Goal: Task Accomplishment & Management: Manage account settings

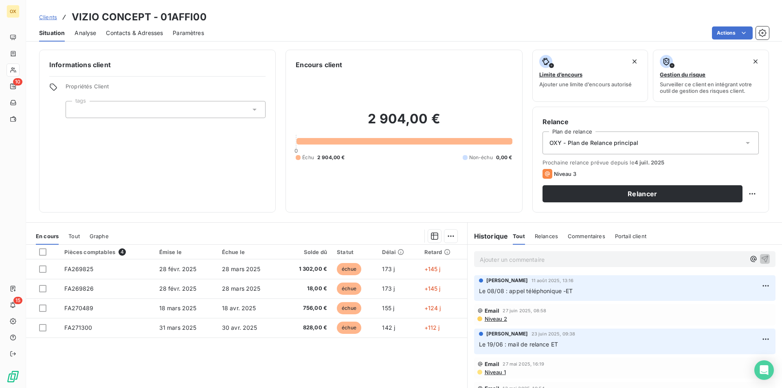
click at [54, 18] on span "Clients" at bounding box center [48, 17] width 18 height 7
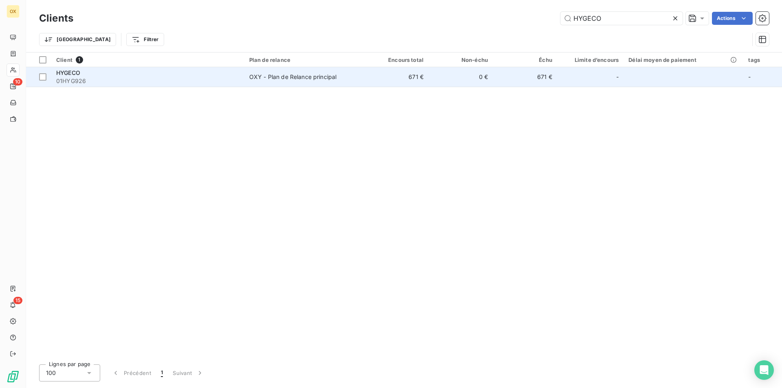
type input "HYGECO"
click at [173, 79] on span "01HYG926" at bounding box center [147, 81] width 183 height 8
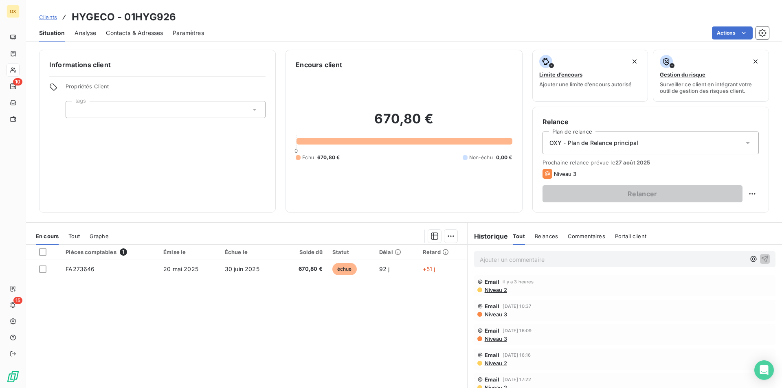
click at [134, 35] on span "Contacts & Adresses" at bounding box center [134, 33] width 57 height 8
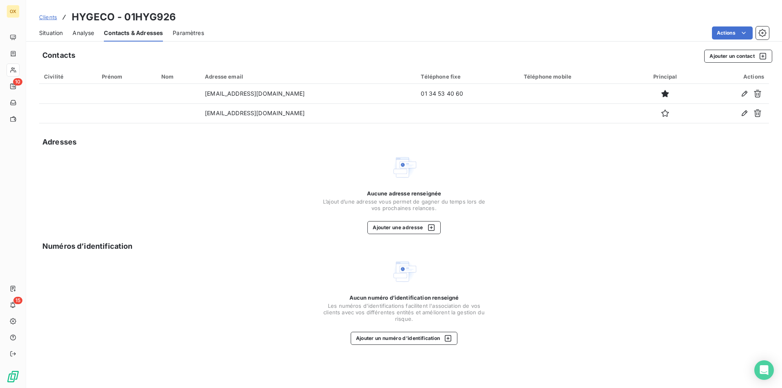
click at [48, 27] on div "Situation" at bounding box center [51, 32] width 24 height 17
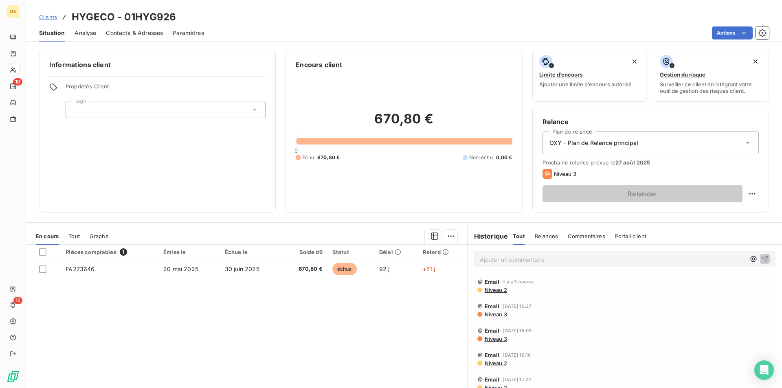
drag, startPoint x: 51, startPoint y: 39, endPoint x: 51, endPoint y: 34, distance: 4.9
click at [51, 35] on div "Situation" at bounding box center [52, 32] width 26 height 17
click at [49, 19] on span "Clients" at bounding box center [48, 17] width 18 height 7
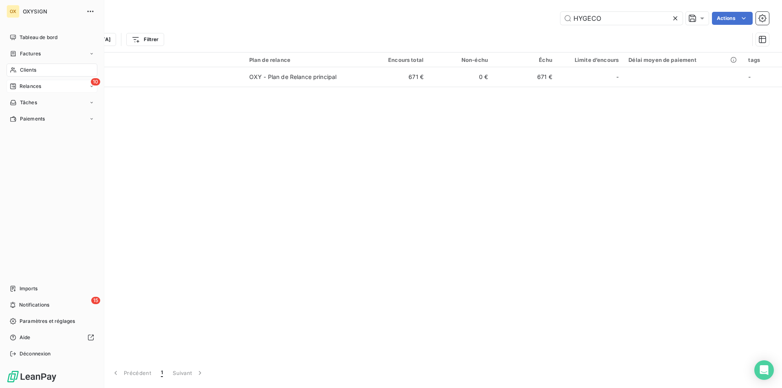
click at [31, 85] on span "Relances" at bounding box center [31, 86] width 22 height 7
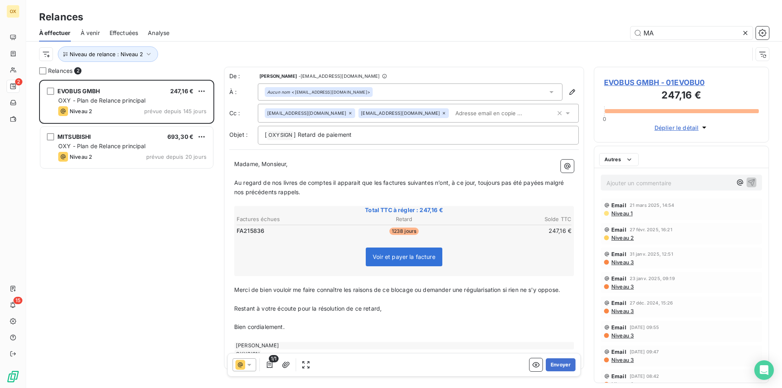
scroll to position [302, 169]
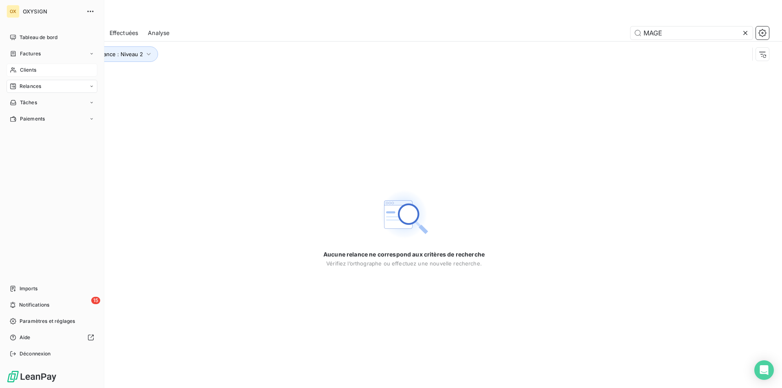
type input "MAGE"
click at [24, 67] on span "Clients" at bounding box center [28, 69] width 16 height 7
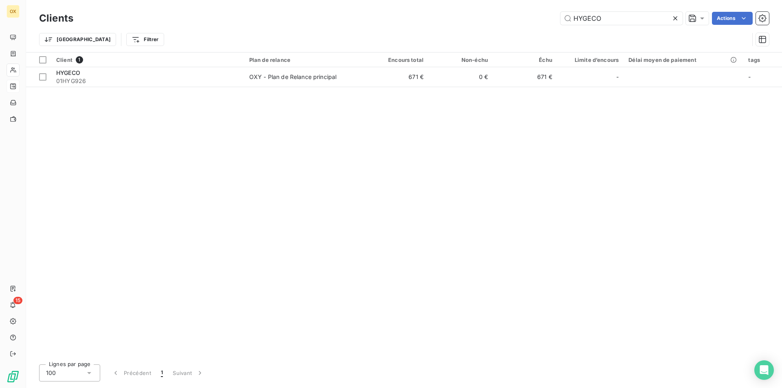
click at [674, 18] on icon at bounding box center [675, 18] width 8 height 8
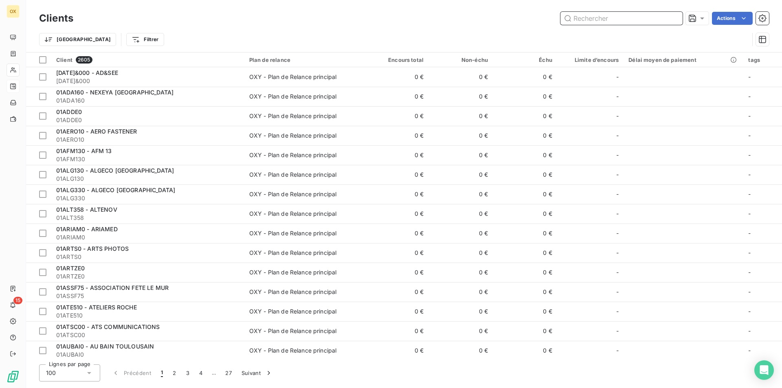
click at [665, 17] on input "text" at bounding box center [622, 18] width 122 height 13
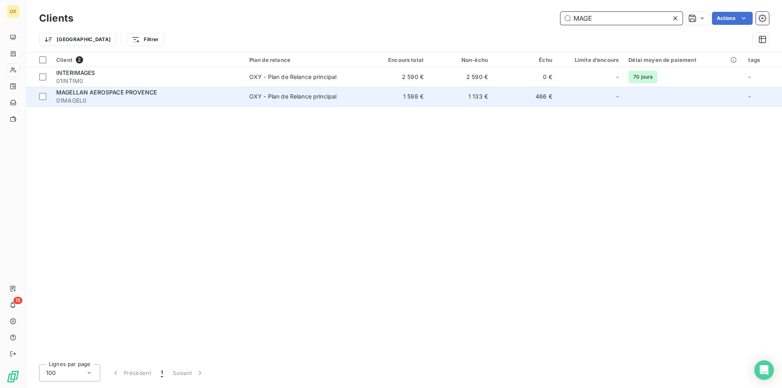
type input "MAGE"
click at [363, 94] on td "OXY - Plan de Relance principal" at bounding box center [304, 97] width 120 height 20
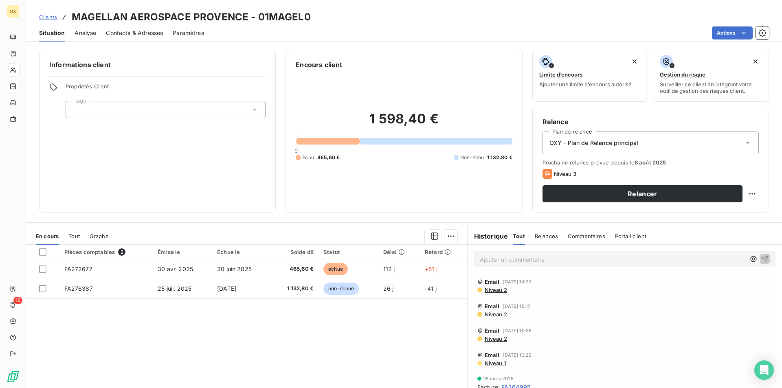
click at [141, 35] on span "Contacts & Adresses" at bounding box center [134, 33] width 57 height 8
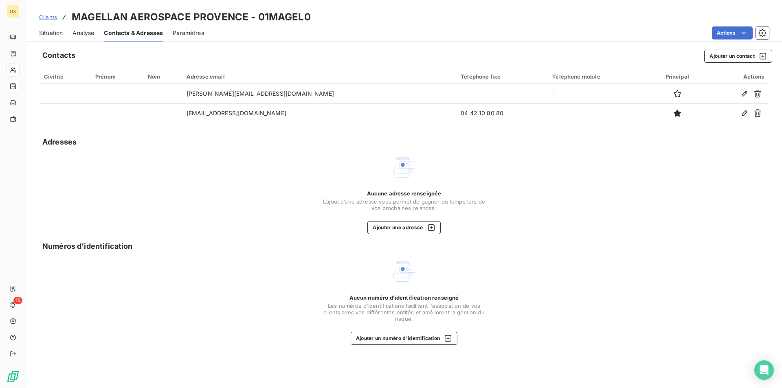
click at [56, 28] on div "Situation" at bounding box center [51, 32] width 24 height 17
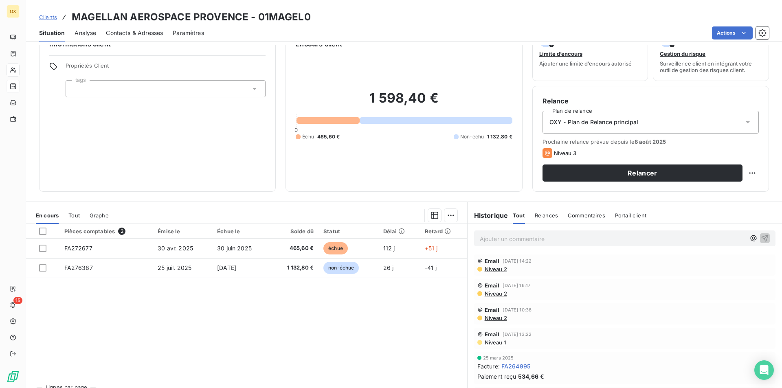
scroll to position [38, 0]
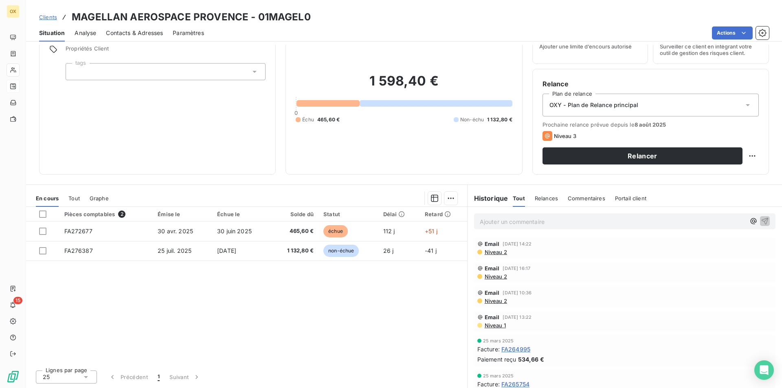
click at [492, 217] on p "Ajouter un commentaire ﻿" at bounding box center [613, 222] width 266 height 10
click at [761, 222] on icon "button" at bounding box center [765, 221] width 8 height 8
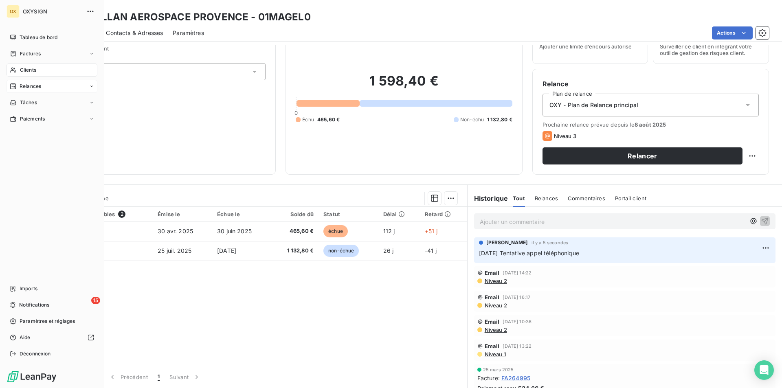
click at [22, 75] on div "Clients" at bounding box center [52, 70] width 91 height 13
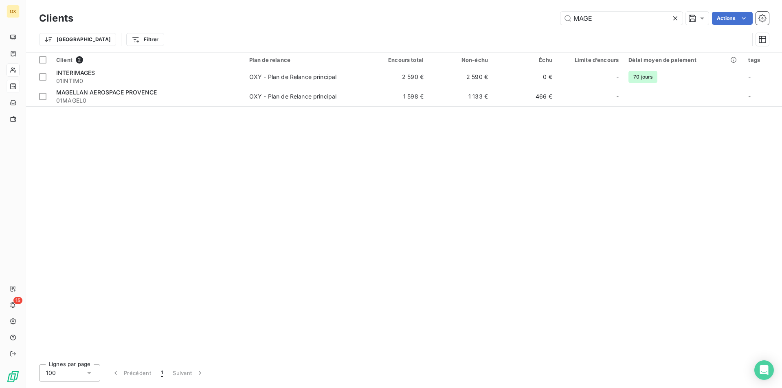
click at [678, 19] on icon at bounding box center [675, 18] width 8 height 8
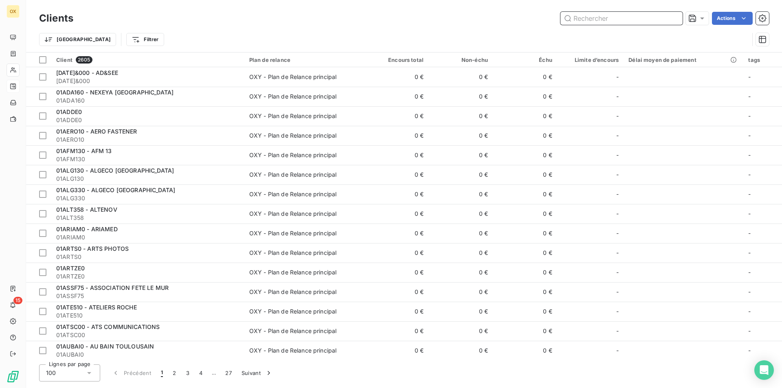
click at [677, 22] on input "text" at bounding box center [622, 18] width 122 height 13
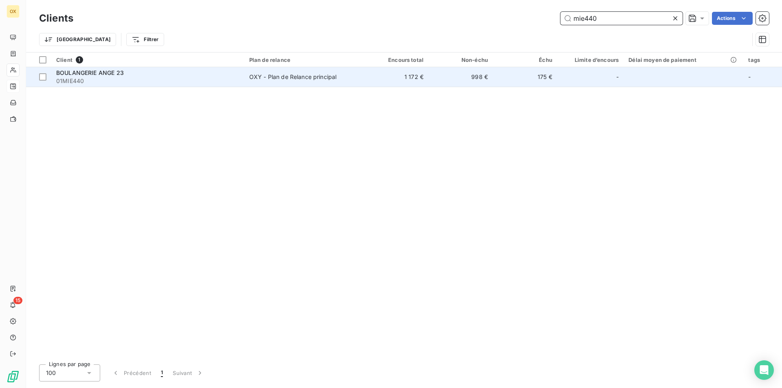
type input "mie440"
click at [154, 81] on span "01MIE440" at bounding box center [147, 81] width 183 height 8
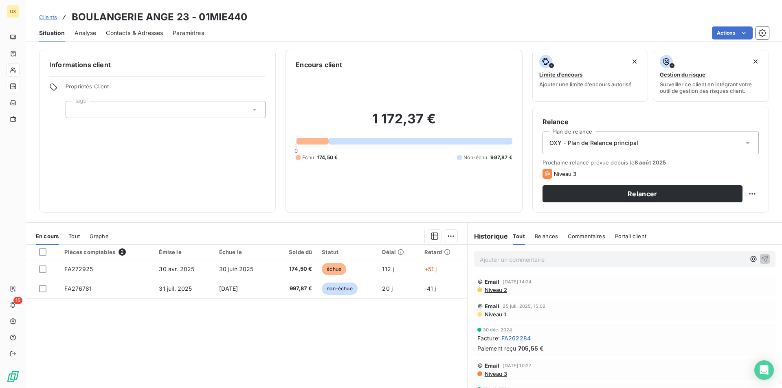
click at [144, 38] on div "Contacts & Adresses" at bounding box center [134, 32] width 57 height 17
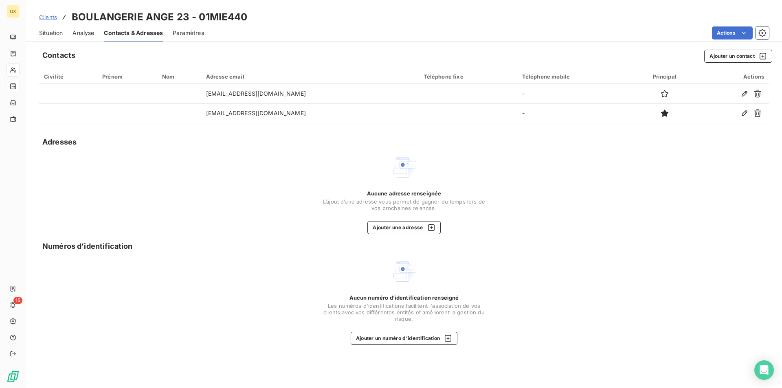
click at [57, 38] on div "Situation" at bounding box center [51, 32] width 24 height 17
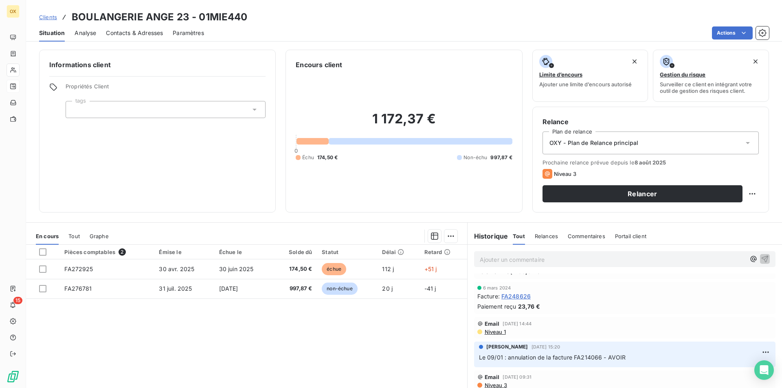
scroll to position [81, 0]
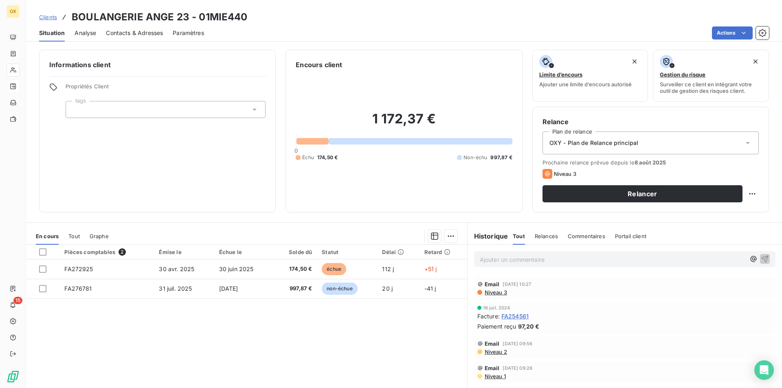
click at [114, 35] on span "Contacts & Adresses" at bounding box center [134, 33] width 57 height 8
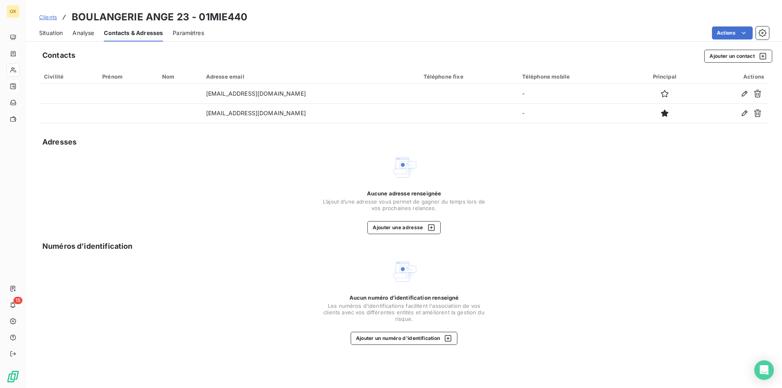
click at [43, 37] on span "Situation" at bounding box center [51, 33] width 24 height 8
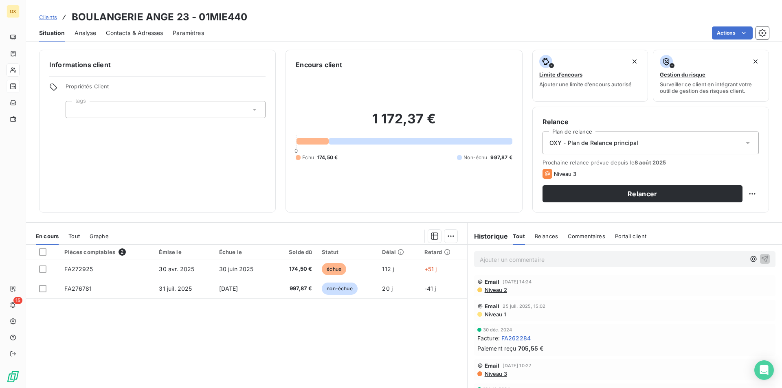
click at [156, 26] on div "Contacts & Adresses" at bounding box center [134, 32] width 57 height 17
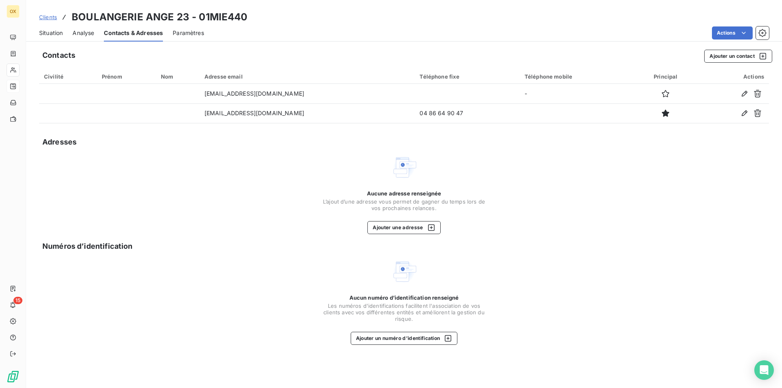
click at [43, 37] on div "Situation" at bounding box center [51, 32] width 24 height 17
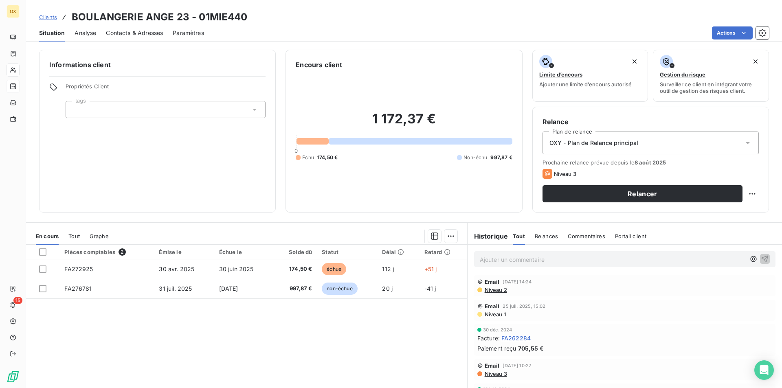
click at [205, 15] on h3 "BOULANGERIE ANGE 23 - 01MIE440" at bounding box center [160, 17] width 176 height 15
drag, startPoint x: 173, startPoint y: 11, endPoint x: 181, endPoint y: 13, distance: 8.4
click at [181, 13] on h3 "BOULANGERIE ANGE 23 - 01MIE440" at bounding box center [160, 17] width 176 height 15
click at [147, 29] on span "Contacts & Adresses" at bounding box center [134, 33] width 57 height 8
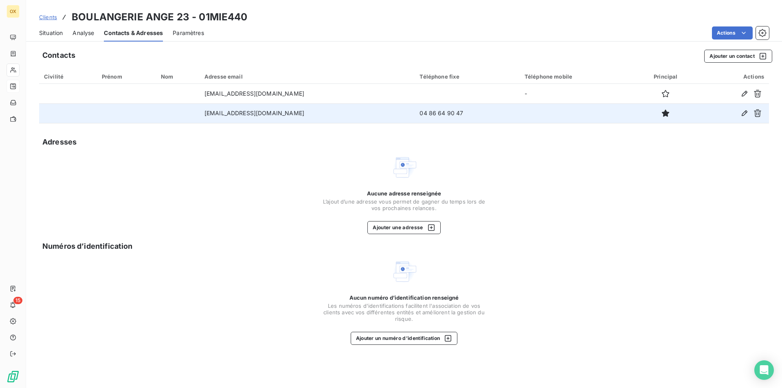
click at [275, 115] on td "[EMAIL_ADDRESS][DOMAIN_NAME]" at bounding box center [308, 113] width 216 height 20
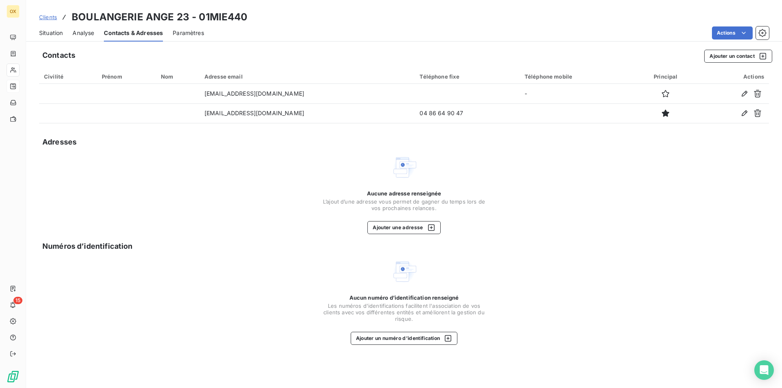
click at [57, 33] on span "Situation" at bounding box center [51, 33] width 24 height 8
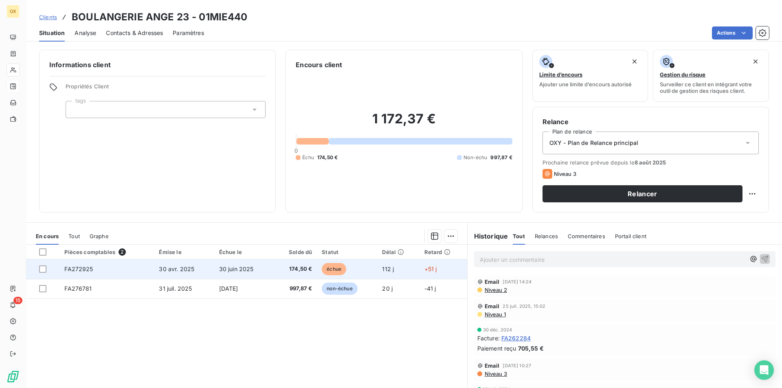
click at [314, 271] on td "174,50 €" at bounding box center [295, 270] width 44 height 20
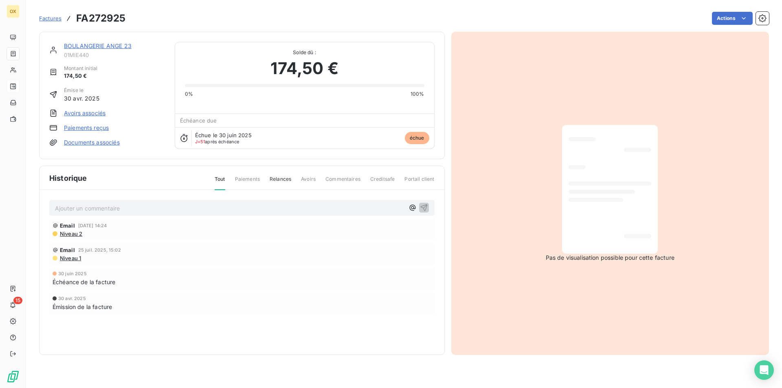
click at [109, 48] on link "BOULANGERIE ANGE 23" at bounding box center [98, 45] width 68 height 7
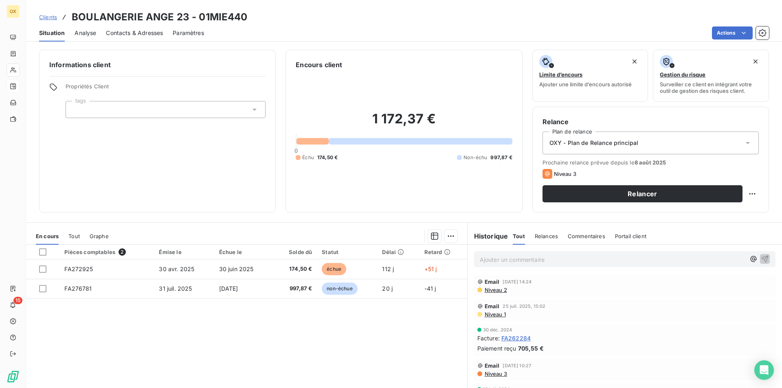
click at [516, 341] on span "FA262284" at bounding box center [515, 338] width 29 height 9
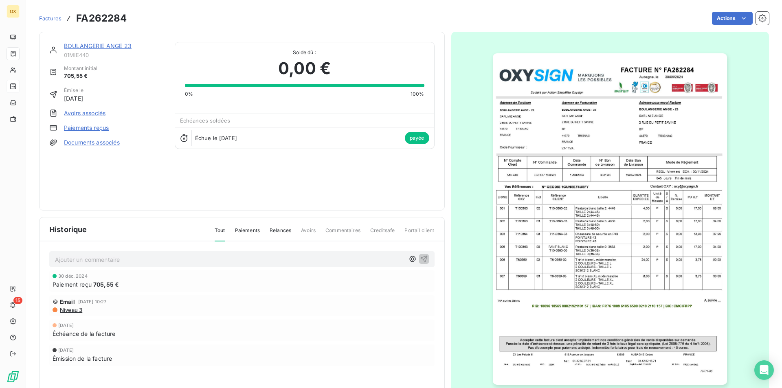
click at [78, 44] on link "BOULANGERIE ANGE 23" at bounding box center [98, 45] width 68 height 7
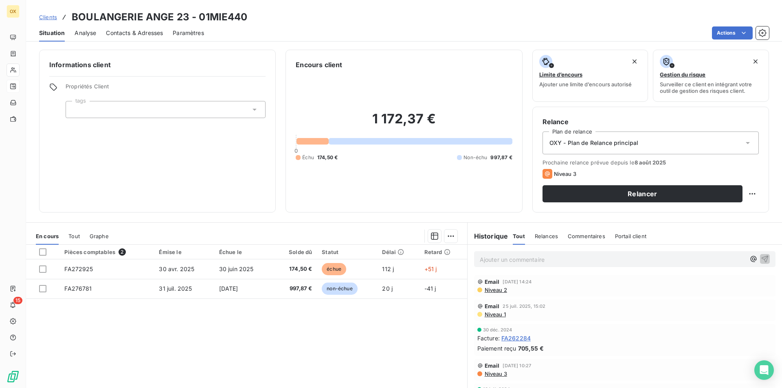
click at [483, 38] on div "Actions" at bounding box center [491, 32] width 555 height 13
click at [400, 30] on div "Actions" at bounding box center [491, 32] width 555 height 13
click at [153, 37] on div "Contacts & Adresses" at bounding box center [134, 32] width 57 height 17
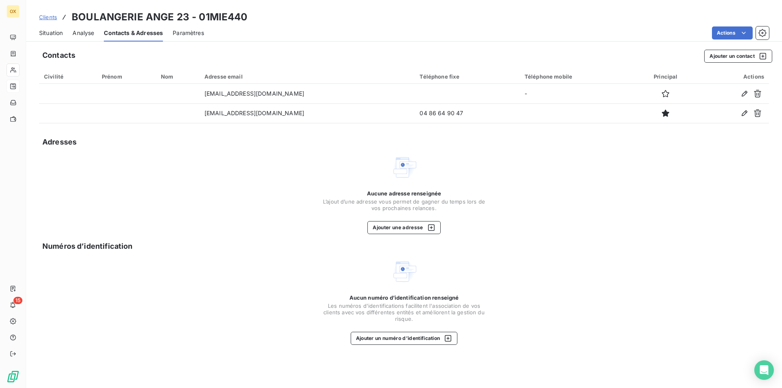
click at [56, 39] on div "Situation" at bounding box center [51, 32] width 24 height 17
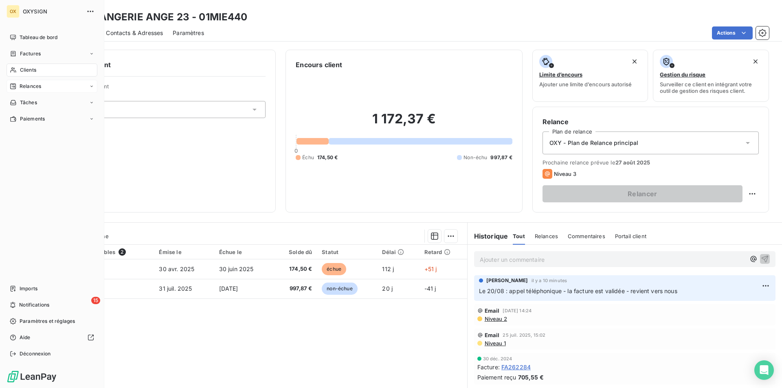
click at [31, 68] on span "Clients" at bounding box center [28, 69] width 16 height 7
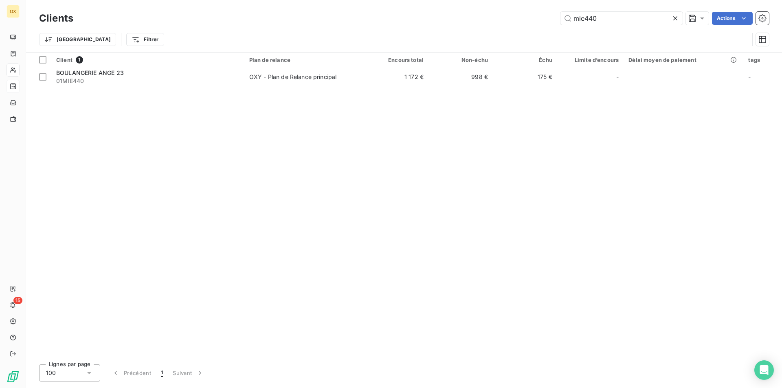
click at [671, 10] on div "Clients mie440 Actions" at bounding box center [404, 18] width 730 height 17
click at [671, 20] on icon at bounding box center [675, 18] width 8 height 8
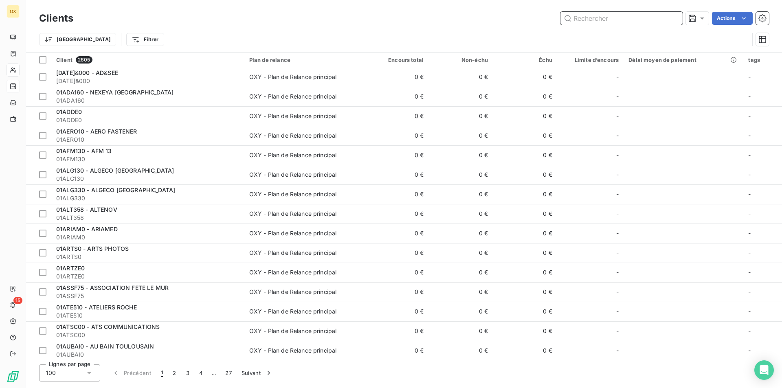
click at [672, 19] on input "text" at bounding box center [622, 18] width 122 height 13
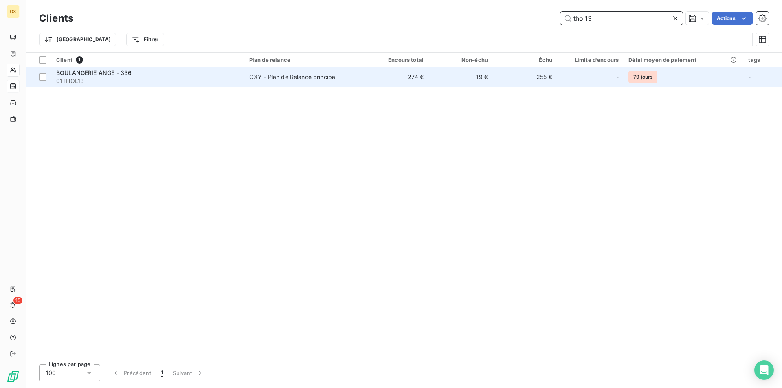
type input "thol13"
click at [341, 80] on span "OXY - Plan de Relance principal" at bounding box center [304, 77] width 110 height 8
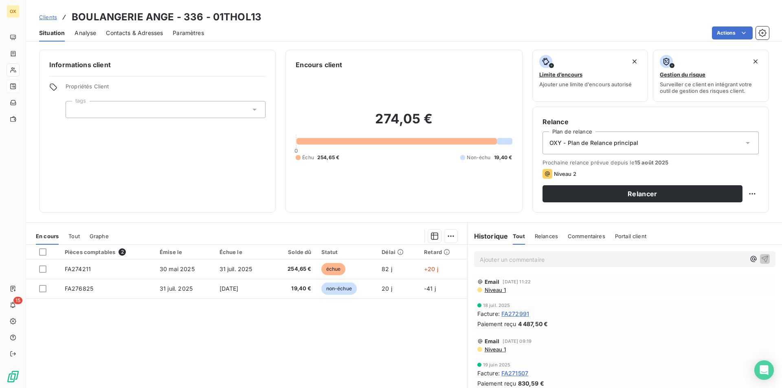
click at [161, 33] on span "Contacts & Adresses" at bounding box center [134, 33] width 57 height 8
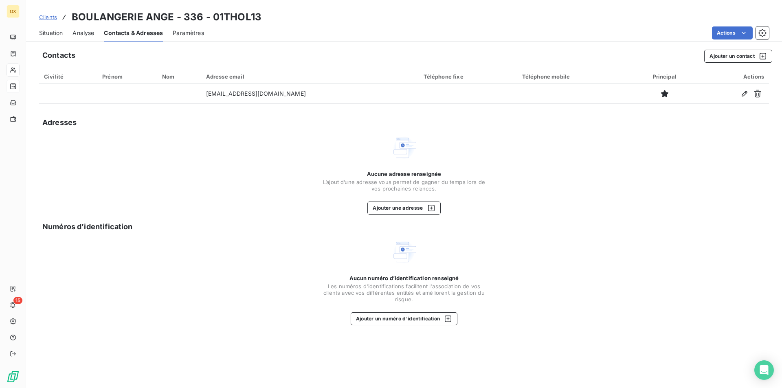
click at [82, 31] on span "Analyse" at bounding box center [84, 33] width 22 height 8
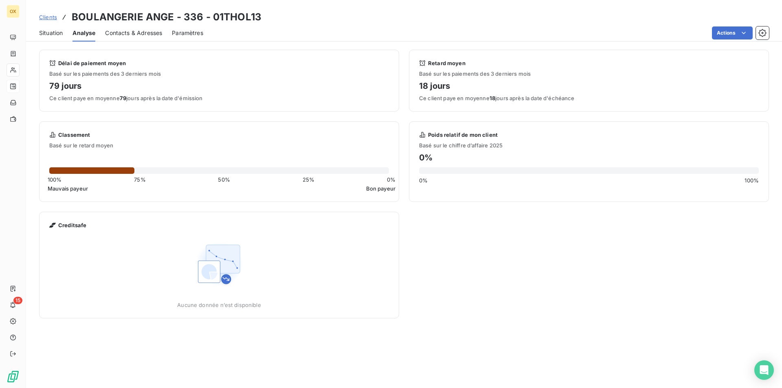
click at [48, 40] on div "Situation" at bounding box center [51, 32] width 24 height 17
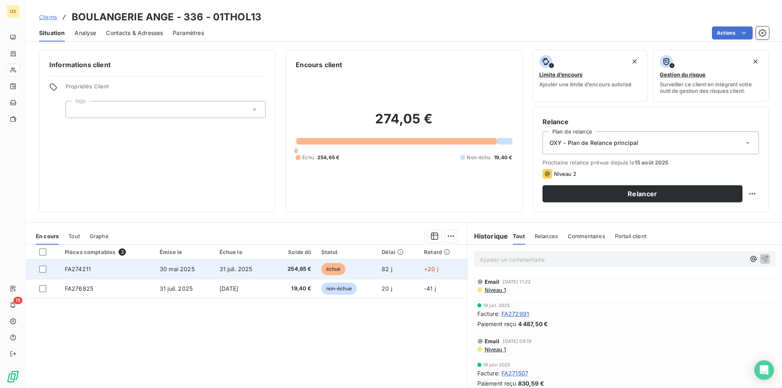
click at [155, 266] on td "30 mai 2025" at bounding box center [184, 270] width 59 height 20
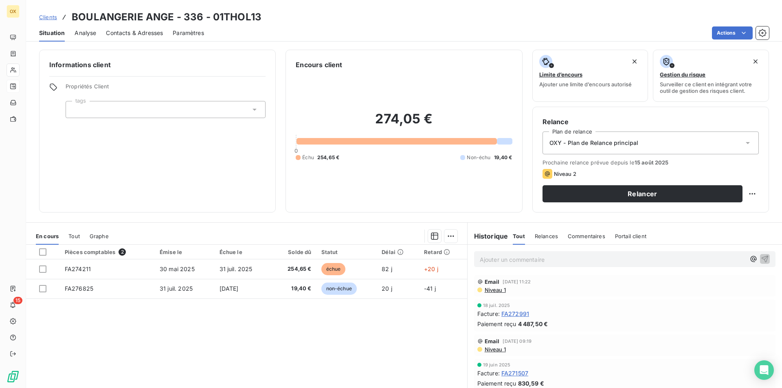
click at [493, 260] on p "Ajouter un commentaire ﻿" at bounding box center [613, 260] width 266 height 10
click at [762, 261] on icon "button" at bounding box center [765, 258] width 7 height 7
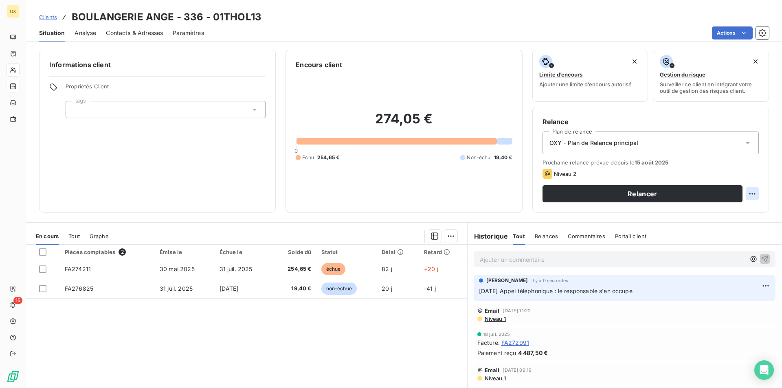
click at [744, 193] on html "OX 15 Clients BOULANGERIE ANGE - 336 - 01THOL13 Situation Analyse Contacts & Ad…" at bounding box center [391, 194] width 782 height 388
click at [736, 211] on div "Replanifier cette action" at bounding box center [712, 211] width 73 height 13
select select "7"
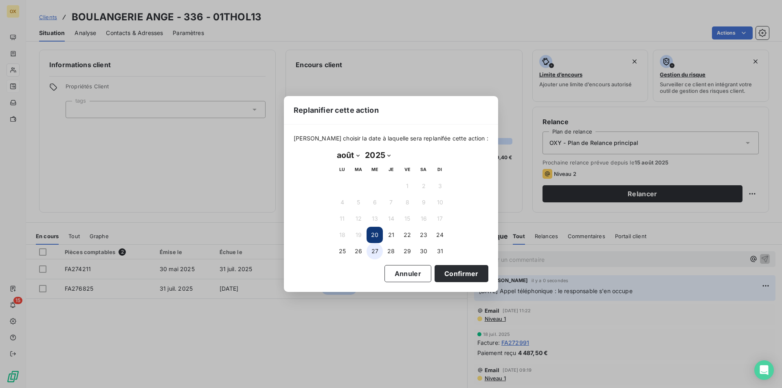
click at [375, 253] on button "27" at bounding box center [375, 251] width 16 height 16
click at [437, 273] on button "Confirmer" at bounding box center [462, 273] width 54 height 17
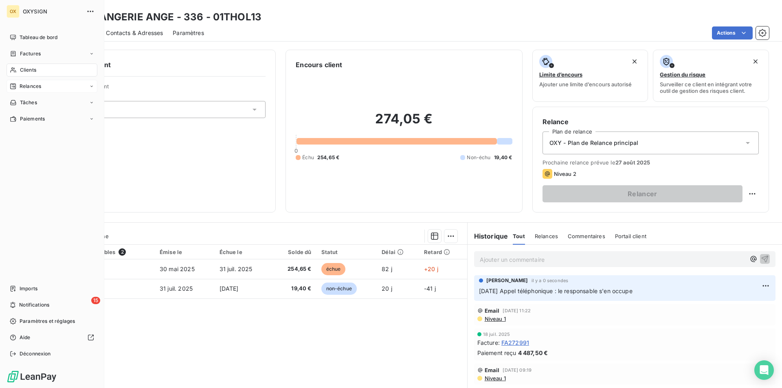
click at [33, 82] on div "Relances" at bounding box center [52, 86] width 91 height 13
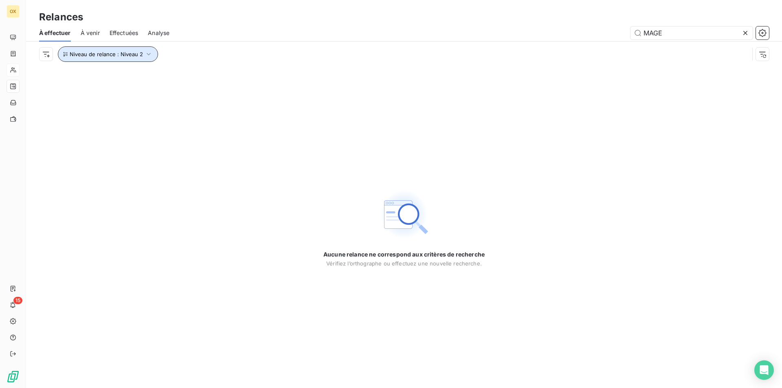
click at [110, 53] on span "Niveau de relance : Niveau 2" at bounding box center [106, 54] width 73 height 7
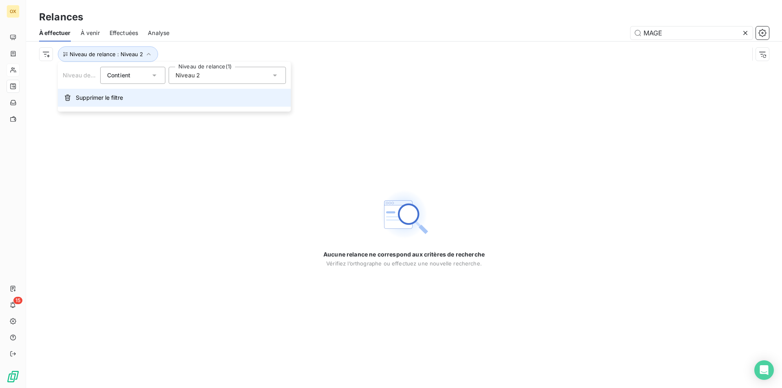
click at [98, 98] on span "Supprimer le filtre" at bounding box center [99, 98] width 47 height 8
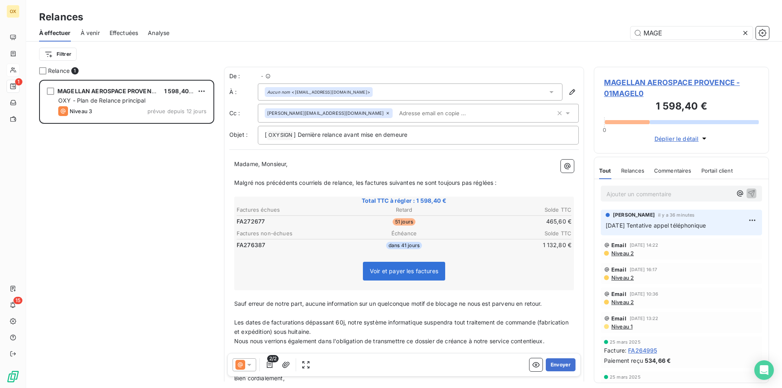
scroll to position [302, 169]
click at [89, 38] on div "À venir" at bounding box center [90, 32] width 19 height 17
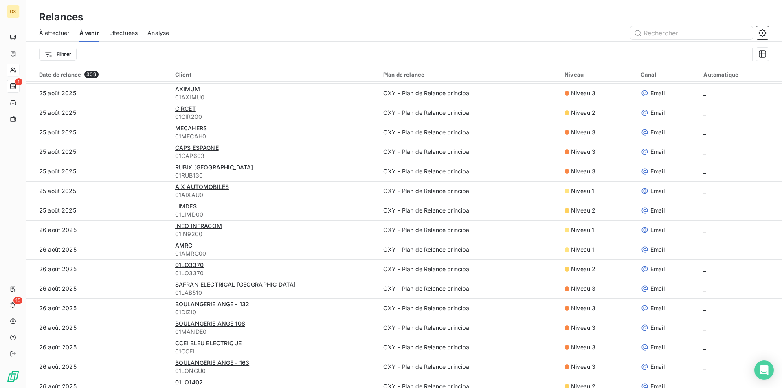
scroll to position [367, 0]
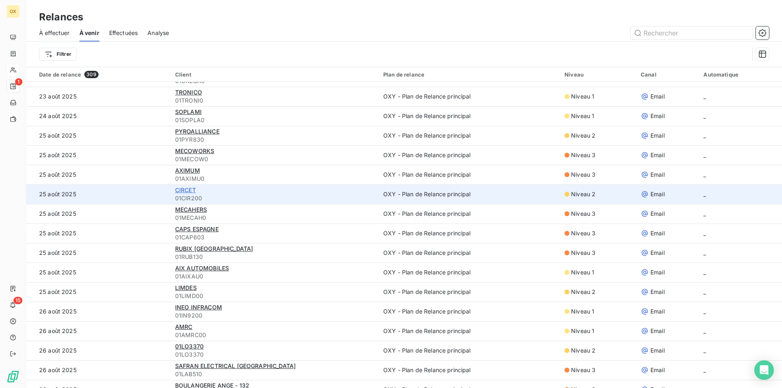
click at [181, 192] on span "CIRCET" at bounding box center [185, 190] width 21 height 7
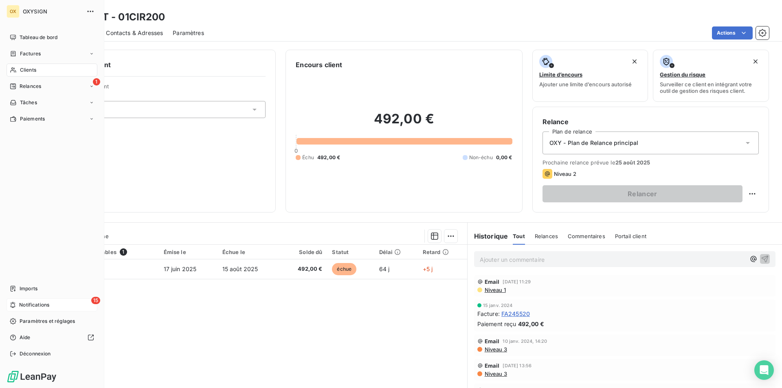
click at [24, 308] on span "Notifications" at bounding box center [34, 304] width 30 height 7
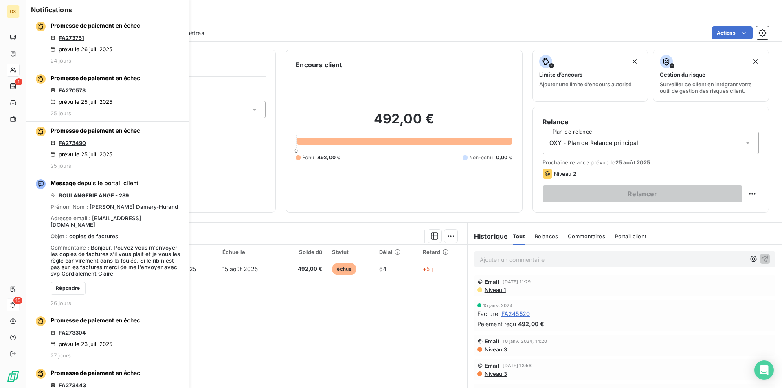
scroll to position [1792, 0]
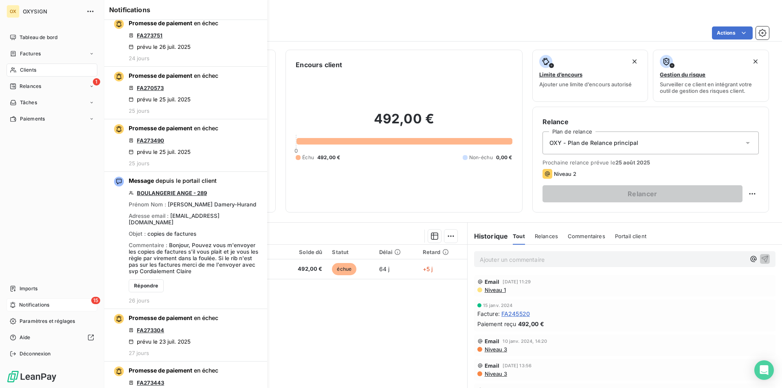
click at [22, 304] on span "Notifications" at bounding box center [34, 304] width 30 height 7
